Goal: Task Accomplishment & Management: Manage account settings

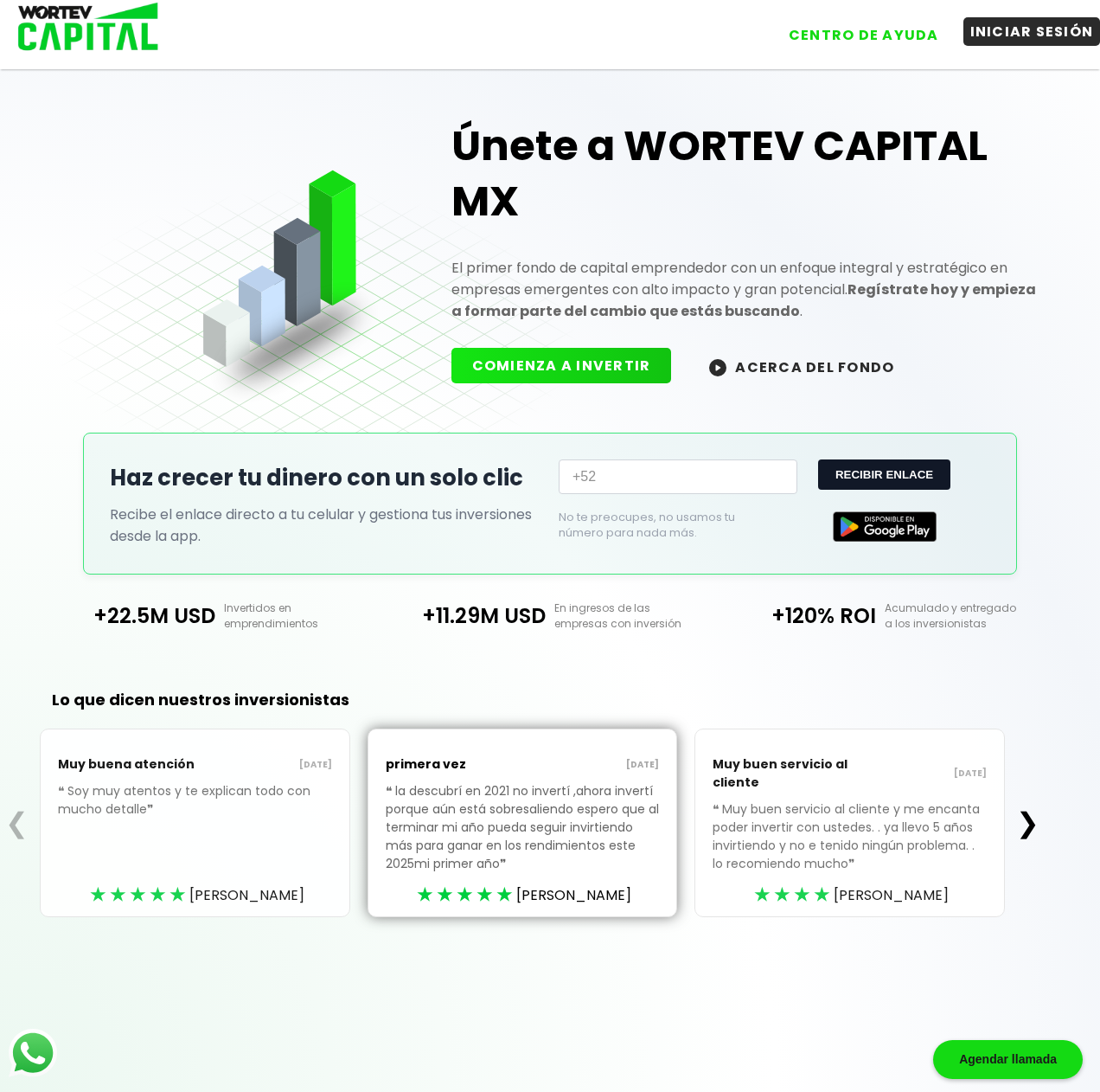
click at [1053, 33] on button "INICIAR SESIÓN" at bounding box center [1032, 31] width 137 height 28
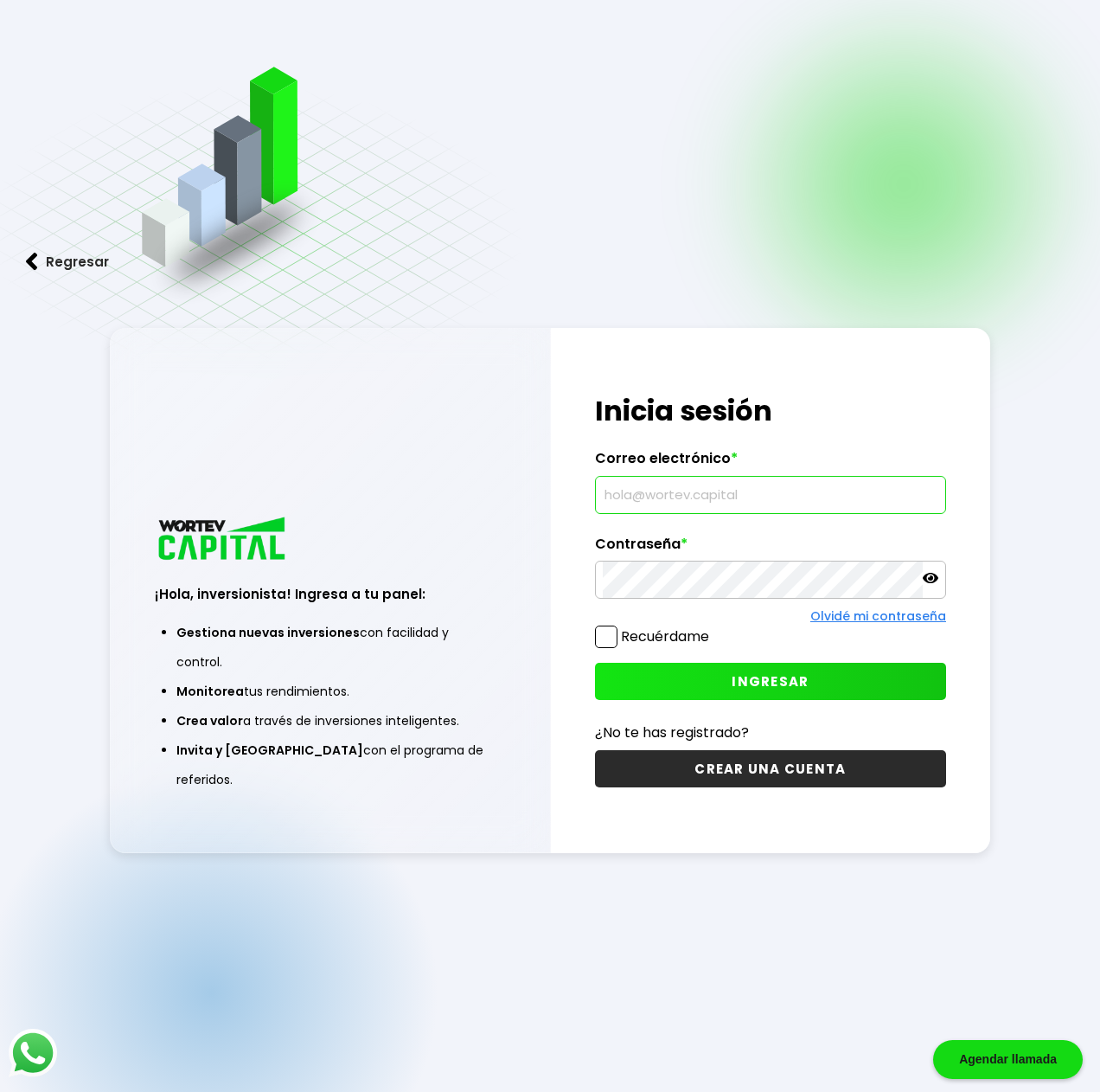
click at [699, 489] on input "text" at bounding box center [770, 495] width 336 height 37
type input "[EMAIL_ADDRESS][PERSON_NAME][DOMAIN_NAME]"
click at [642, 641] on label "Recuérdame" at bounding box center [665, 637] width 89 height 20
click at [713, 628] on input "Recuérdame" at bounding box center [713, 628] width 0 height 0
click at [656, 669] on button "INGRESAR" at bounding box center [771, 681] width 351 height 37
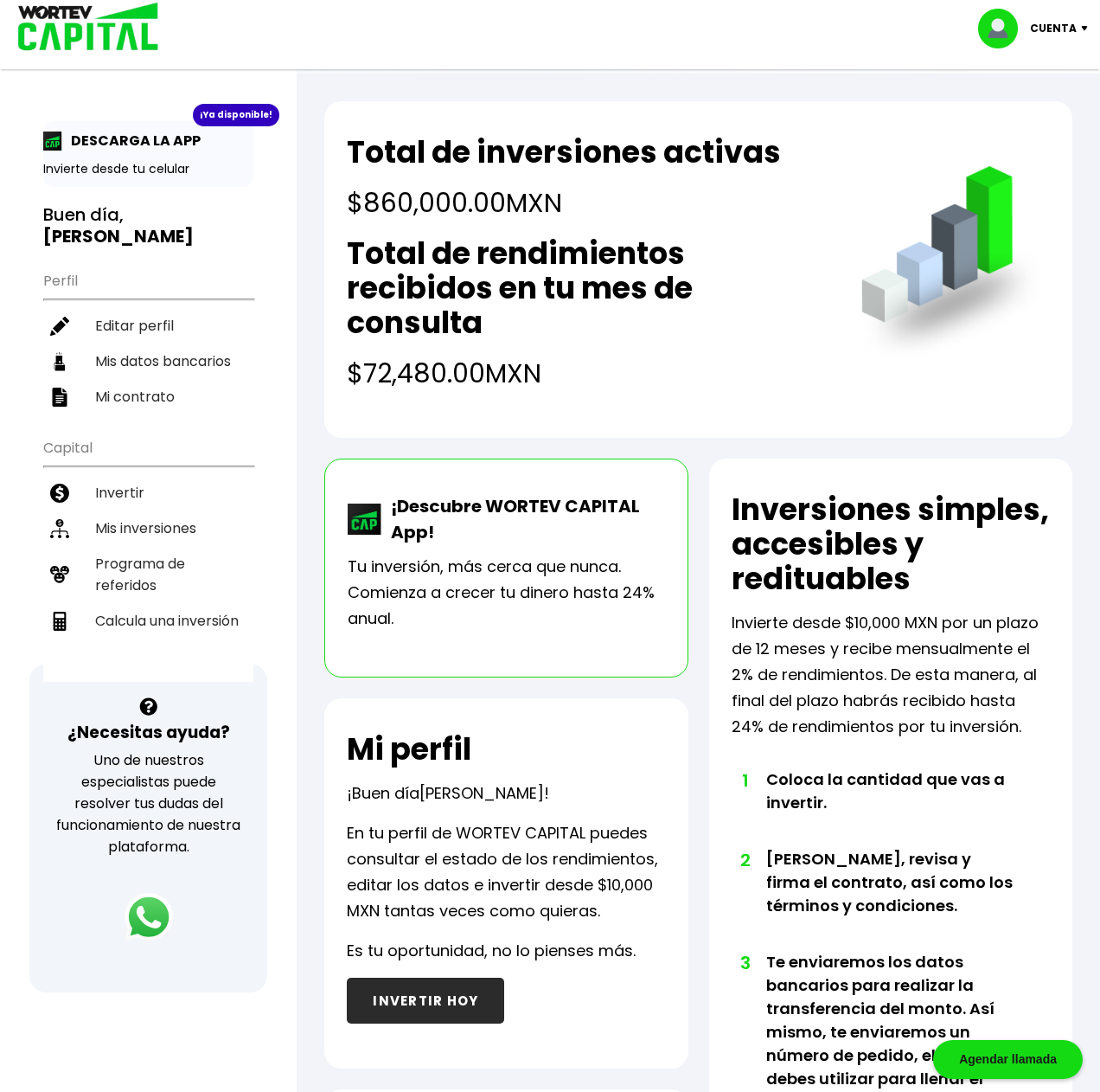
click at [1041, 28] on p "Cuenta" at bounding box center [1053, 28] width 47 height 26
click at [1039, 112] on li "Cerrar sesión" at bounding box center [1035, 115] width 138 height 36
